Goal: Find specific page/section: Find specific page/section

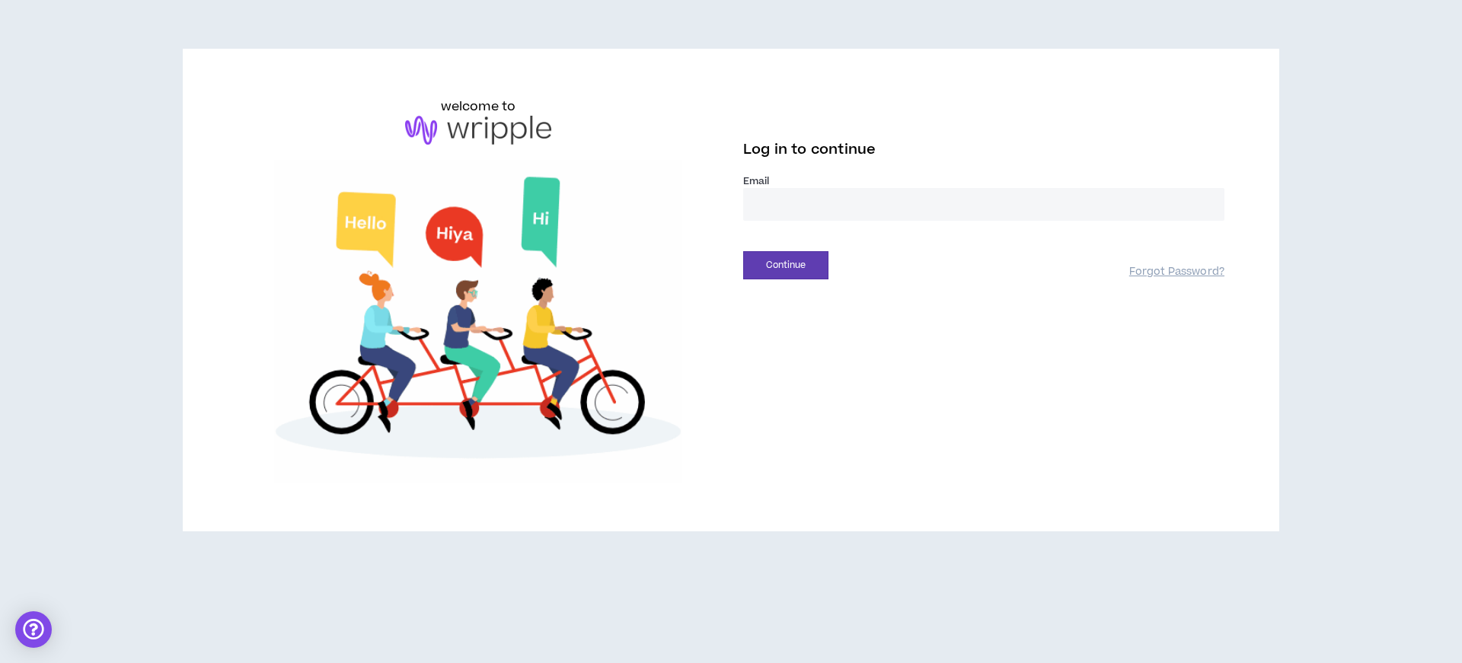
click at [786, 202] on input "email" at bounding box center [983, 204] width 481 height 33
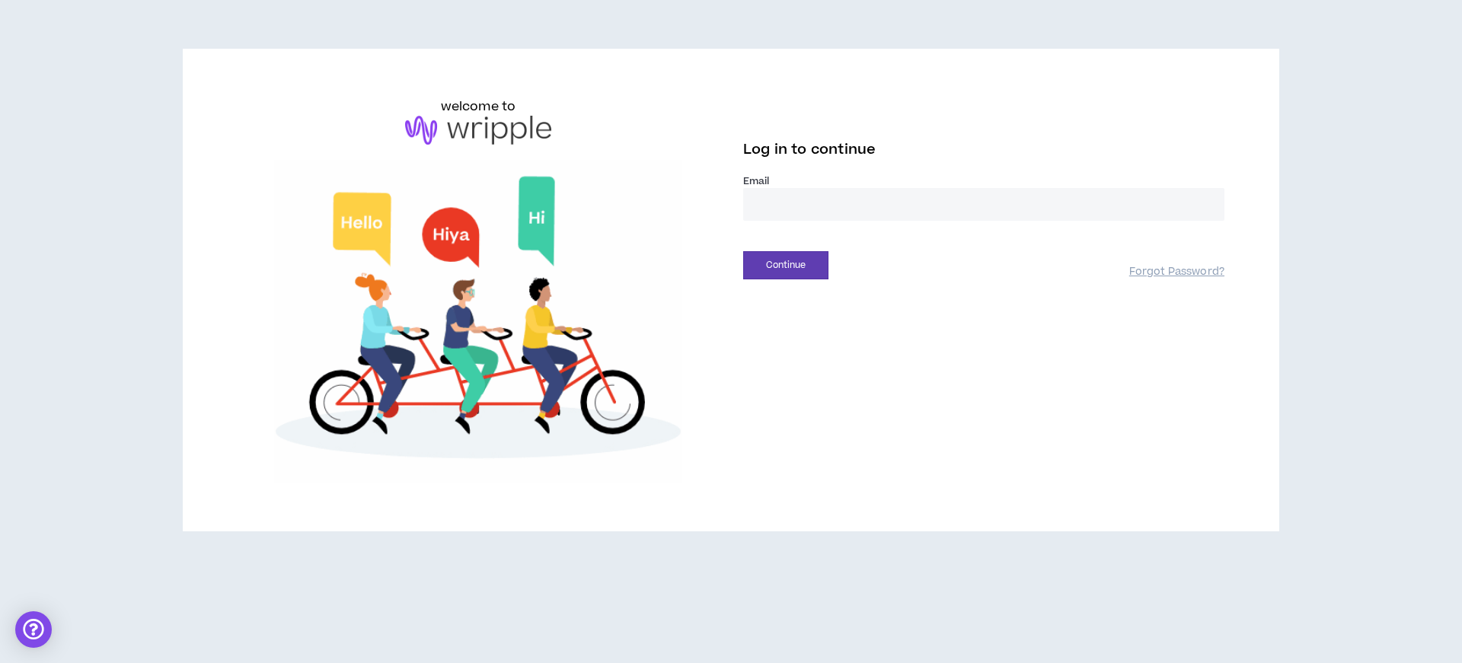
type input "**********"
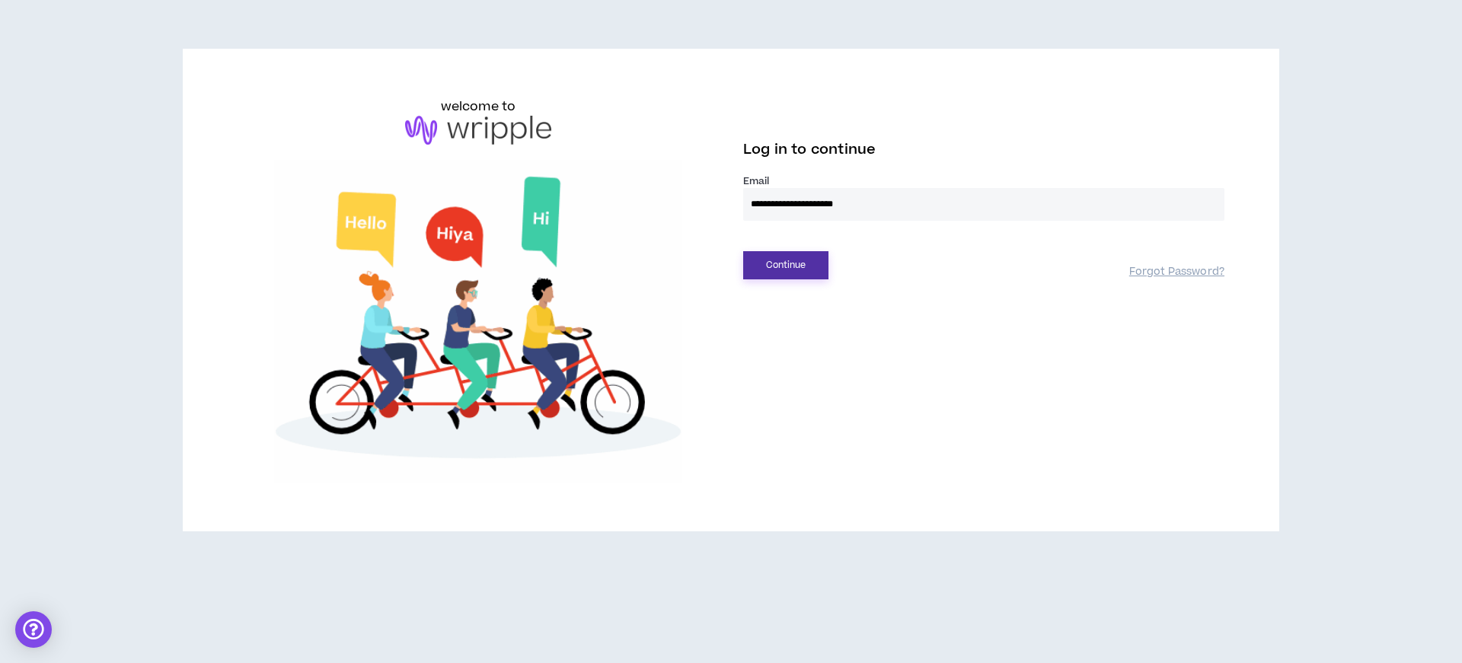
click at [802, 253] on button "Continue" at bounding box center [785, 265] width 85 height 28
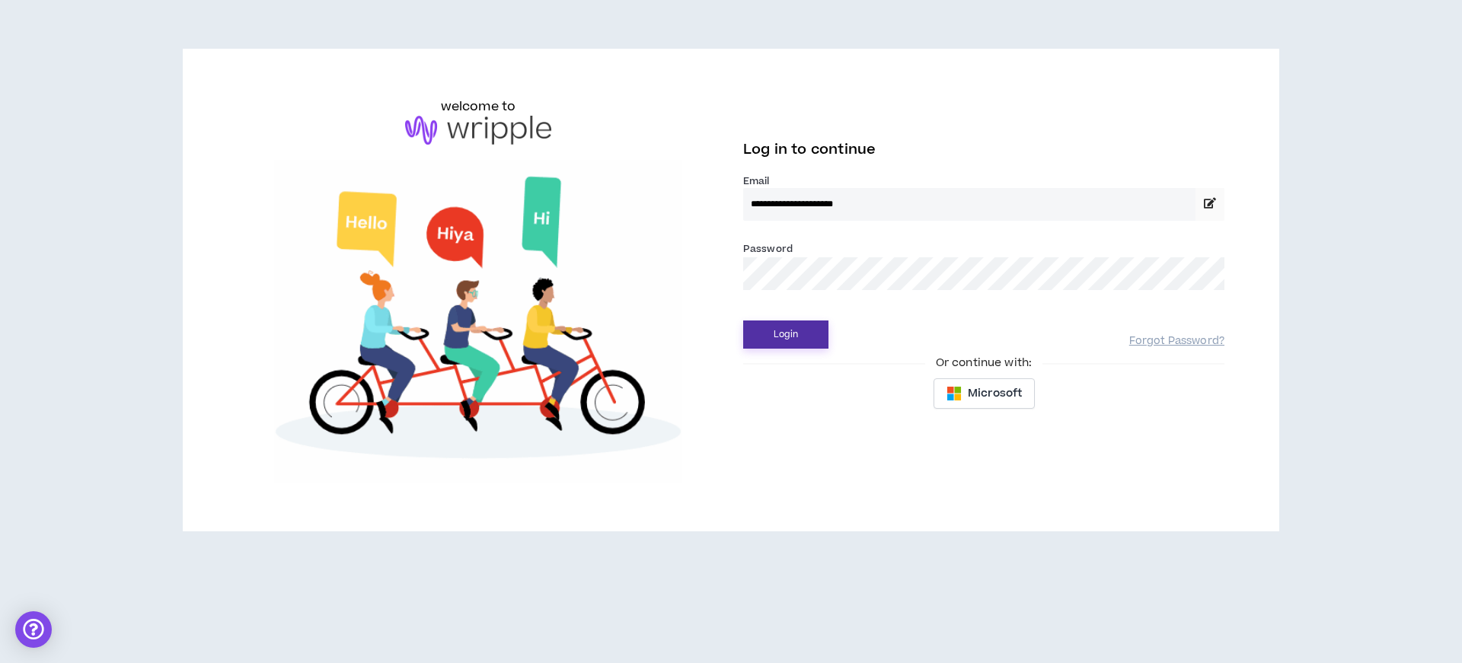
click at [777, 332] on button "Login" at bounding box center [785, 335] width 85 height 28
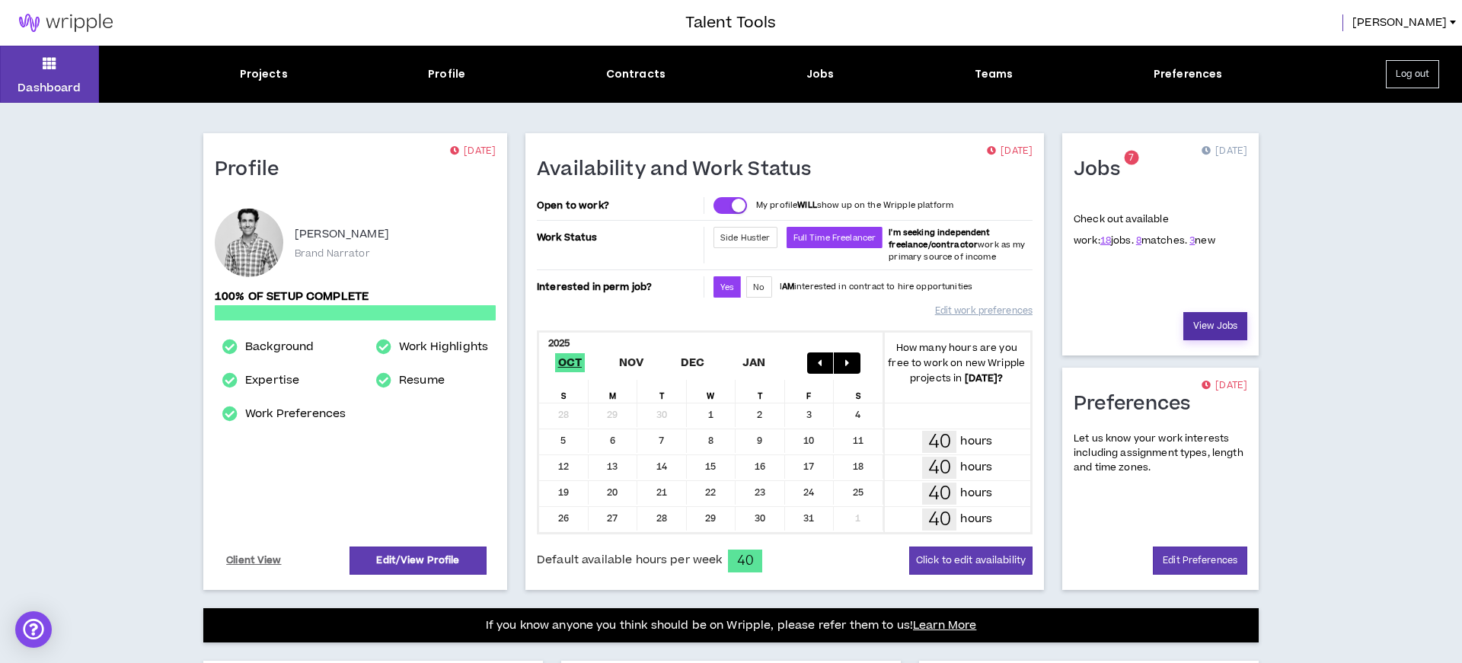
click at [1227, 319] on link "View Jobs" at bounding box center [1215, 326] width 64 height 28
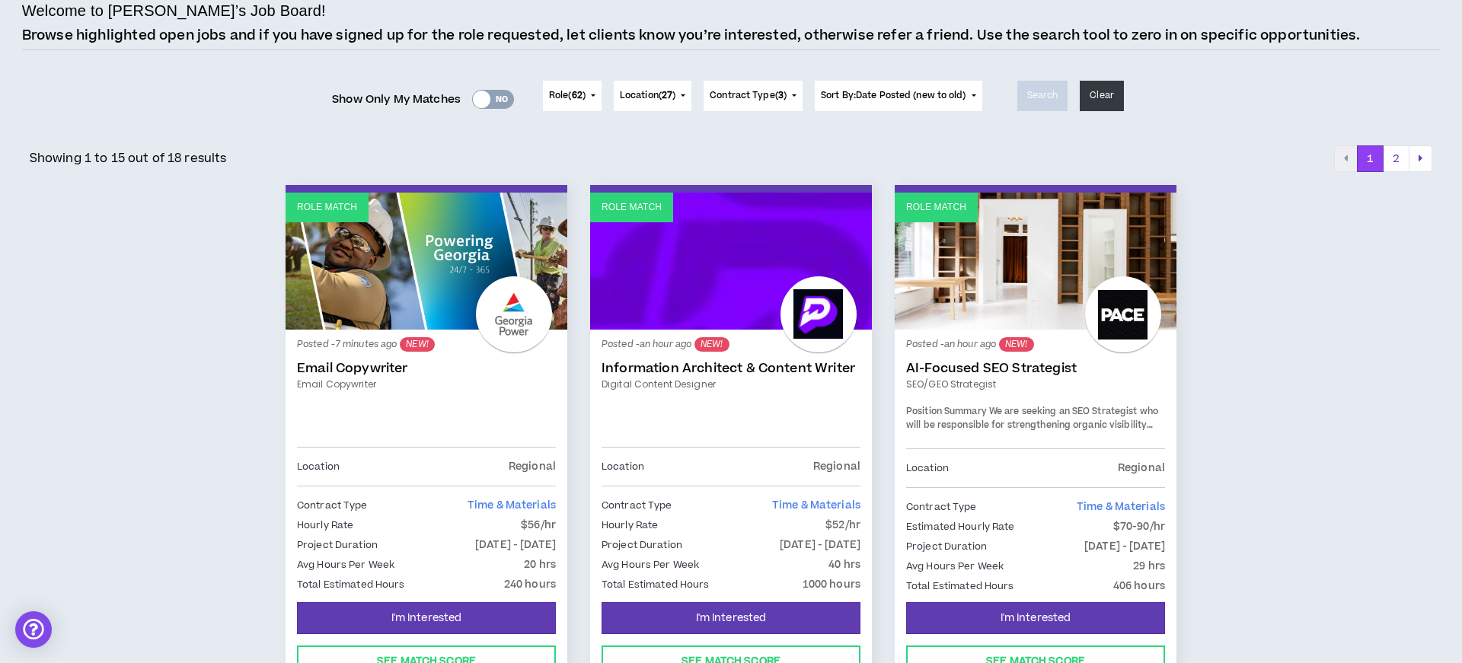
scroll to position [305, 0]
